Goal: Information Seeking & Learning: Check status

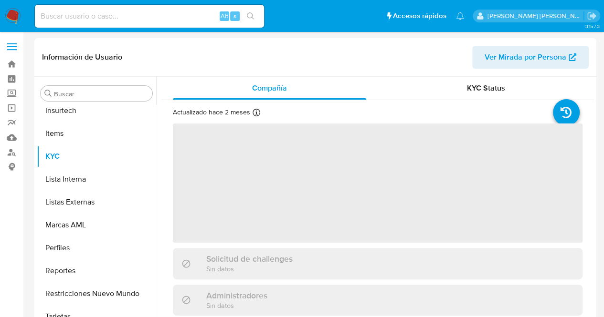
scroll to position [426, 0]
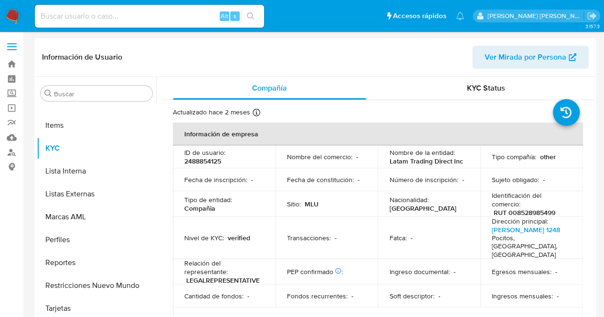
select select "10"
click at [160, 18] on input at bounding box center [149, 16] width 229 height 12
click at [152, 14] on input at bounding box center [149, 16] width 229 height 12
type input "45761582"
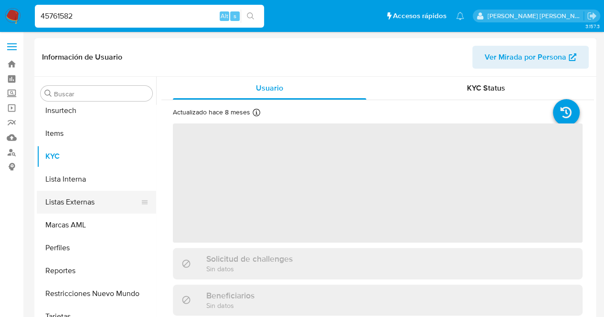
scroll to position [426, 0]
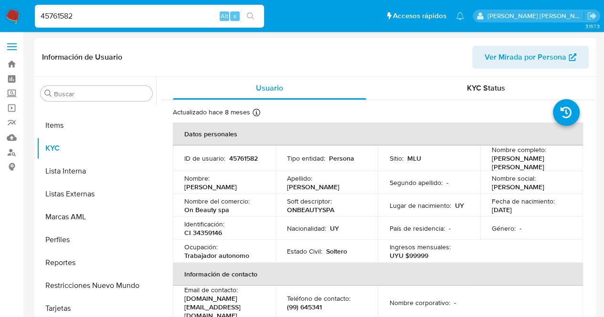
select select "10"
click at [242, 209] on div "Nombre del comercio : On Beauty spa" at bounding box center [224, 205] width 80 height 17
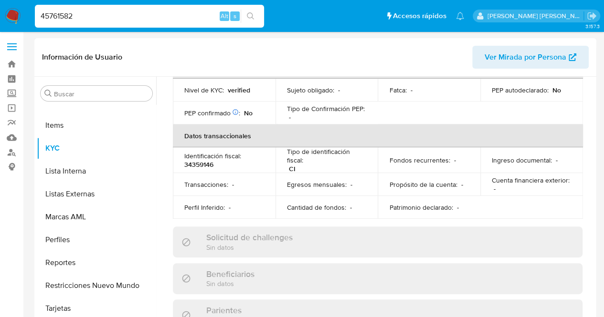
scroll to position [267, 0]
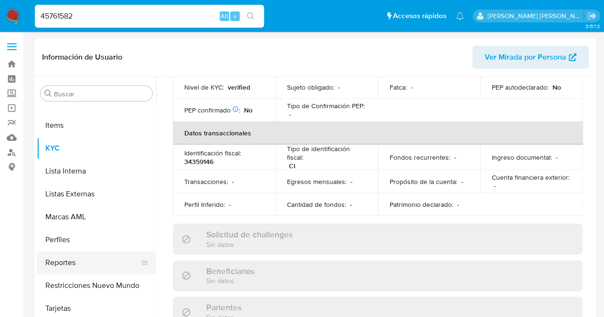
click at [69, 262] on button "Reportes" at bounding box center [93, 263] width 112 height 23
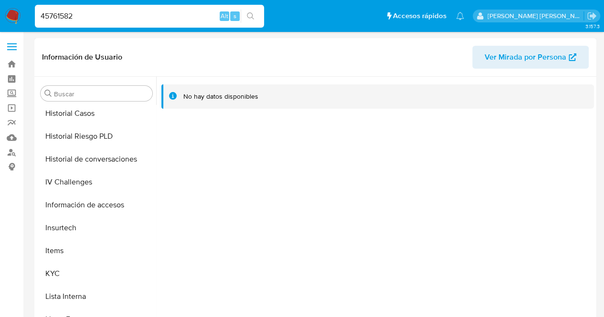
scroll to position [299, 0]
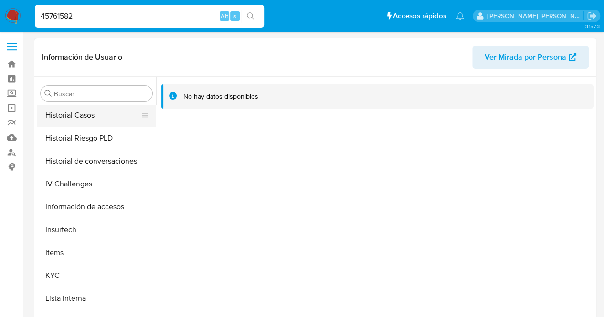
click at [72, 126] on button "Historial Casos" at bounding box center [93, 115] width 112 height 23
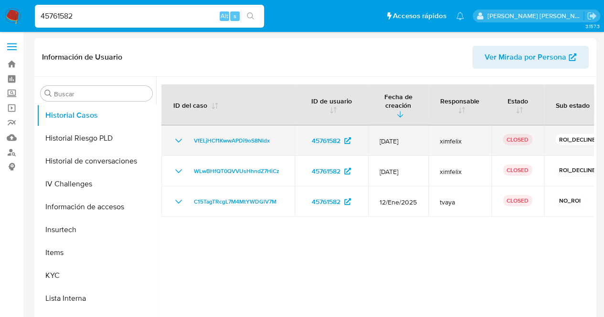
click at [178, 137] on icon "Mostrar/Ocultar" at bounding box center [178, 140] width 11 height 11
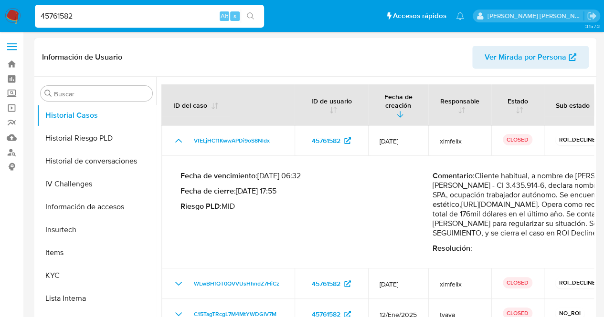
click at [345, 206] on p "Riesgo PLD : MID" at bounding box center [306, 207] width 252 height 10
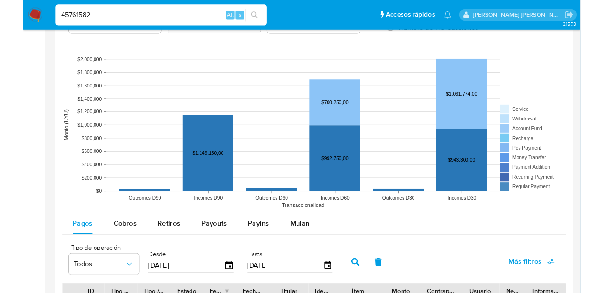
scroll to position [691, 0]
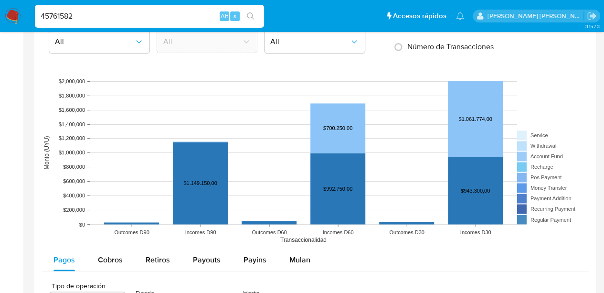
click at [578, 257] on div "Pagos Cobros Retiros Payouts Payins Mulan" at bounding box center [315, 259] width 547 height 23
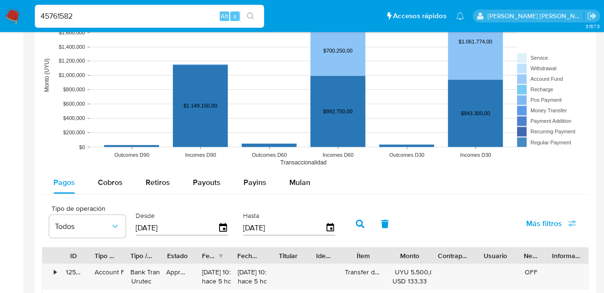
scroll to position [777, 0]
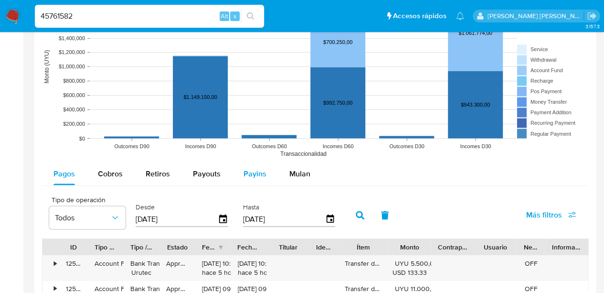
click at [261, 175] on span "Payins" at bounding box center [254, 173] width 23 height 11
select select "10"
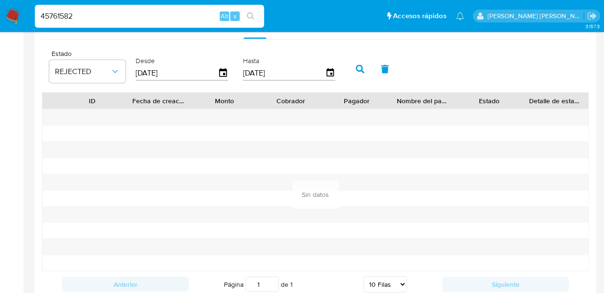
scroll to position [931, 0]
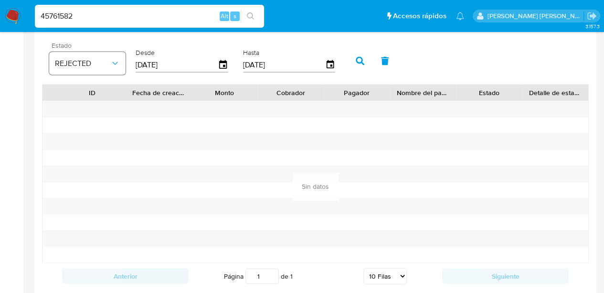
click at [109, 63] on span "REJECTED" at bounding box center [82, 64] width 55 height 10
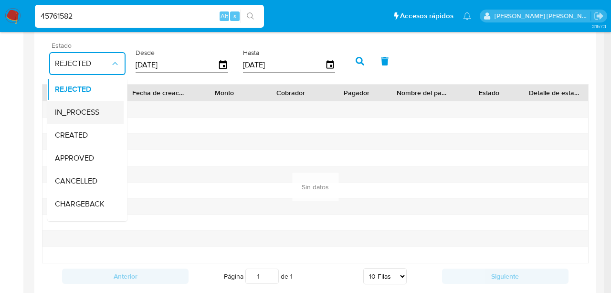
click at [65, 108] on span "IN_PROCESS" at bounding box center [77, 112] width 44 height 10
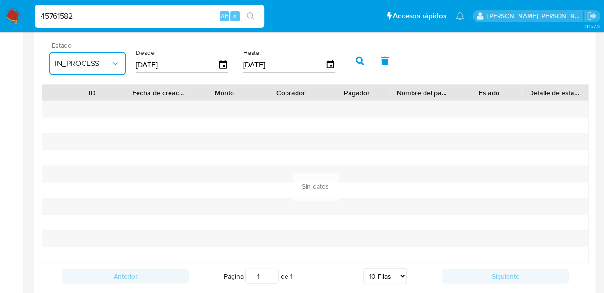
click at [115, 59] on icon "button" at bounding box center [115, 64] width 10 height 10
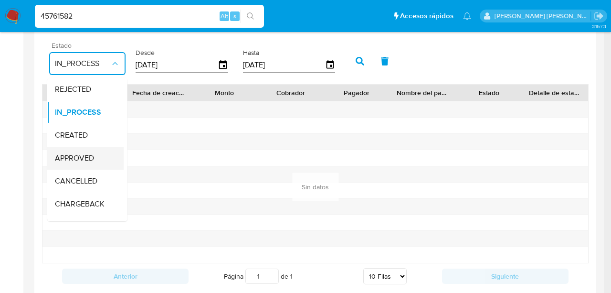
click at [84, 155] on span "APPROVED" at bounding box center [74, 158] width 39 height 10
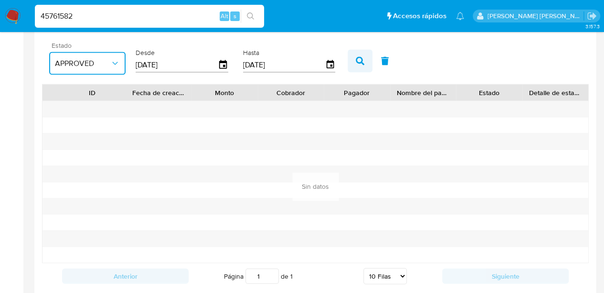
click at [363, 63] on button "button" at bounding box center [359, 61] width 25 height 23
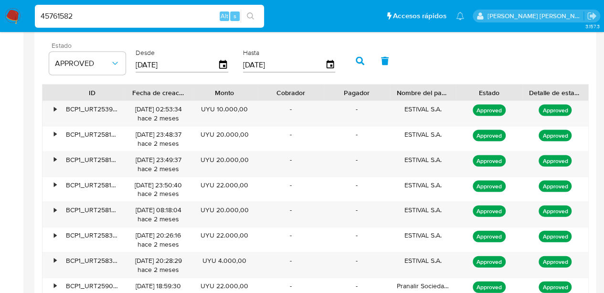
click at [421, 90] on div "Nombre del pagador" at bounding box center [423, 93] width 53 height 10
drag, startPoint x: 400, startPoint y: 104, endPoint x: 454, endPoint y: 105, distance: 54.9
click at [454, 105] on div "ESTIVAL S.A." at bounding box center [423, 113] width 66 height 25
